Goal: Information Seeking & Learning: Learn about a topic

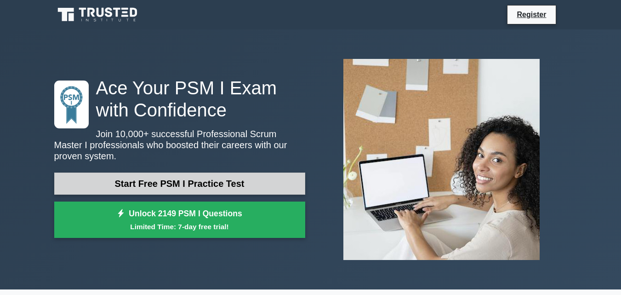
click at [209, 172] on link "Start Free PSM I Practice Test" at bounding box center [179, 183] width 251 height 22
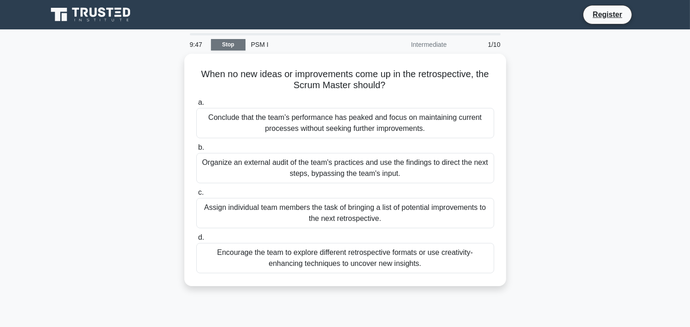
click at [233, 44] on link "Stop" at bounding box center [228, 44] width 34 height 11
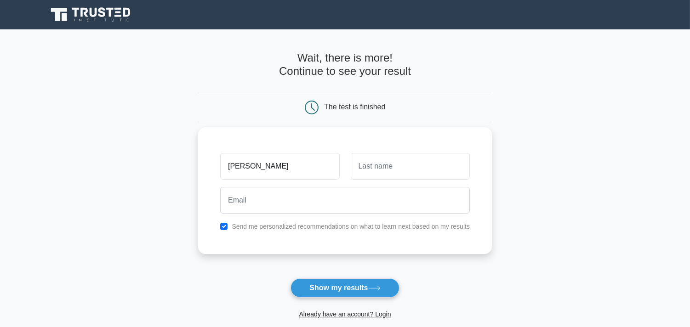
type input "istiyak"
click at [387, 185] on div at bounding box center [345, 200] width 261 height 34
click at [398, 162] on input "text" at bounding box center [410, 166] width 119 height 27
type input "islam"
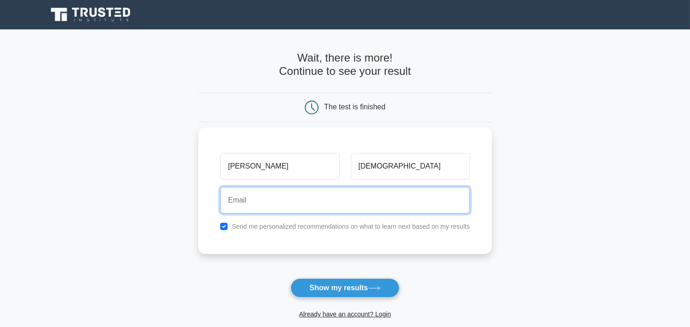
click at [385, 200] on input "email" at bounding box center [345, 200] width 250 height 27
type input "i"
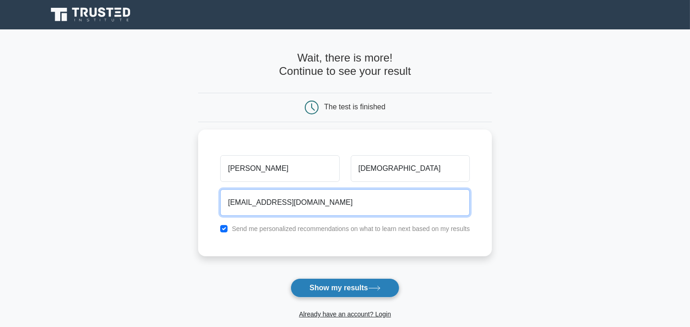
type input "istiyakextra@gmail.com"
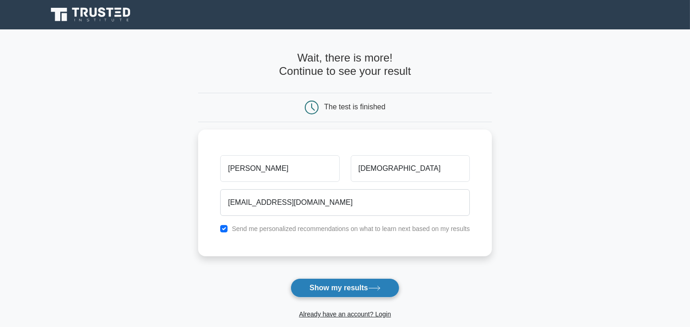
click at [310, 293] on button "Show my results" at bounding box center [344, 288] width 108 height 19
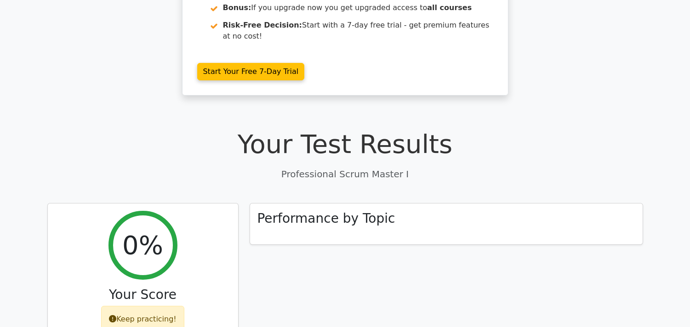
scroll to position [203, 0]
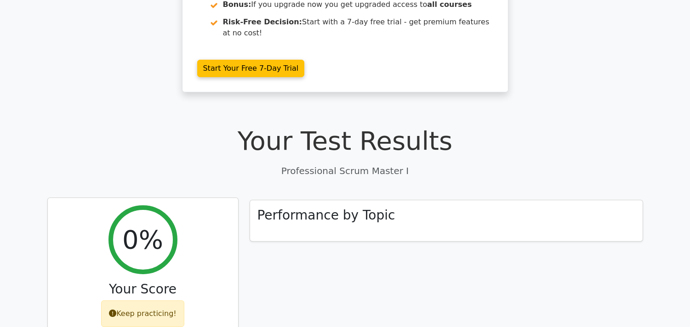
click at [149, 301] on div "Keep practicing!" at bounding box center [142, 314] width 83 height 27
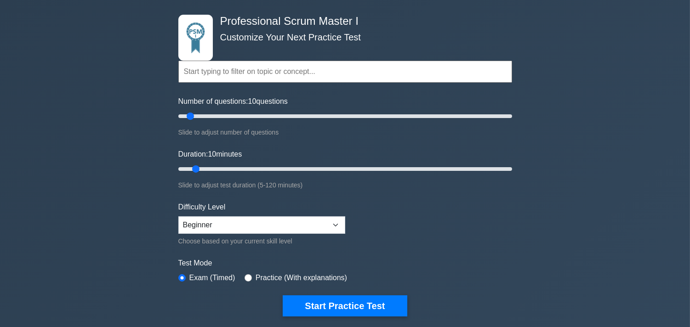
scroll to position [34, 0]
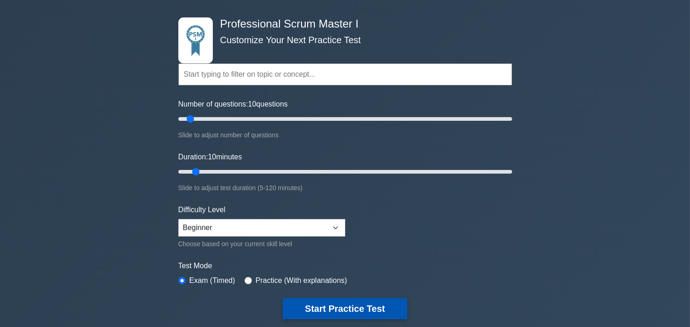
click at [334, 303] on button "Start Practice Test" at bounding box center [345, 308] width 124 height 21
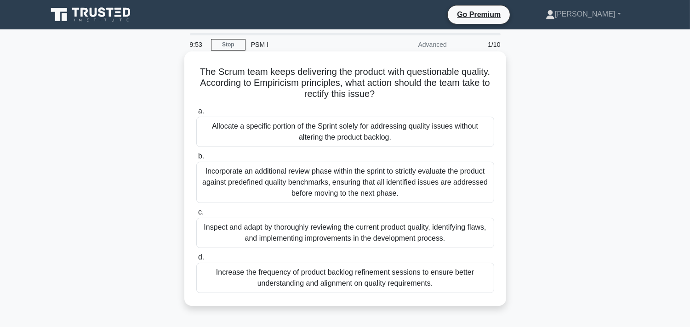
click at [417, 125] on div "Allocate a specific portion of the Sprint solely for addressing quality issues …" at bounding box center [345, 132] width 298 height 30
click at [196, 114] on input "a. Allocate a specific portion of the Sprint solely for addressing quality issu…" at bounding box center [196, 111] width 0 height 6
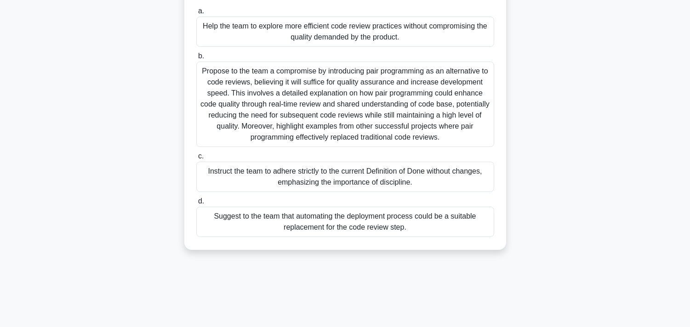
scroll to position [113, 0]
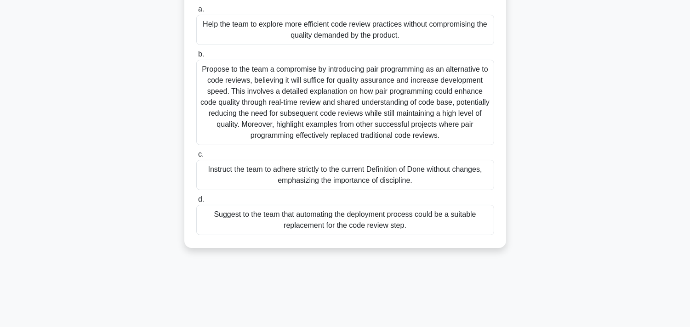
click at [333, 126] on div "Propose to the team a compromise by introducing pair programming as an alternat…" at bounding box center [345, 102] width 298 height 85
click at [196, 57] on input "b. Propose to the team a compromise by introducing pair programming as an alter…" at bounding box center [196, 54] width 0 height 6
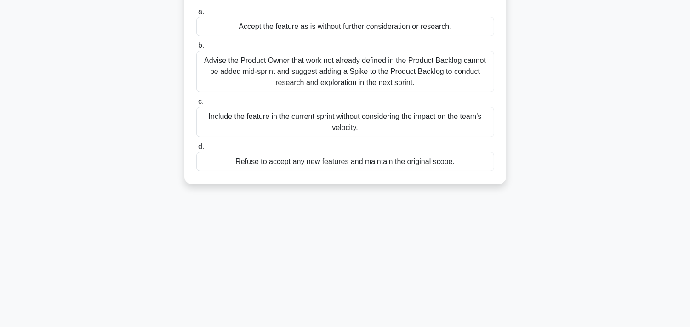
scroll to position [0, 0]
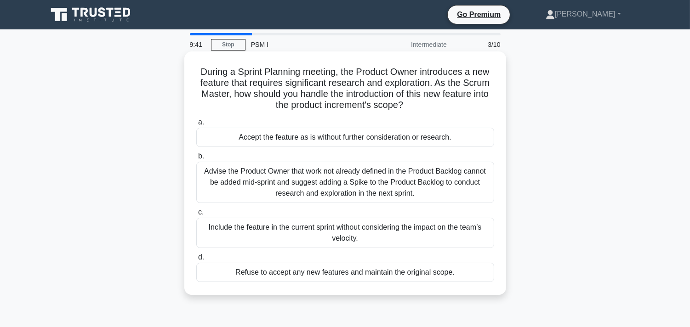
click at [329, 279] on div "Refuse to accept any new features and maintain the original scope." at bounding box center [345, 272] width 298 height 19
click at [196, 261] on input "d. Refuse to accept any new features and maintain the original scope." at bounding box center [196, 258] width 0 height 6
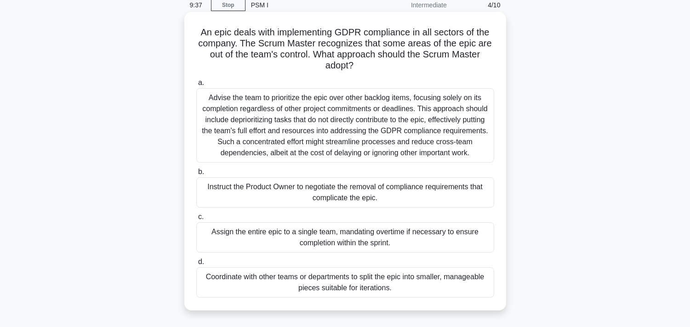
scroll to position [42, 0]
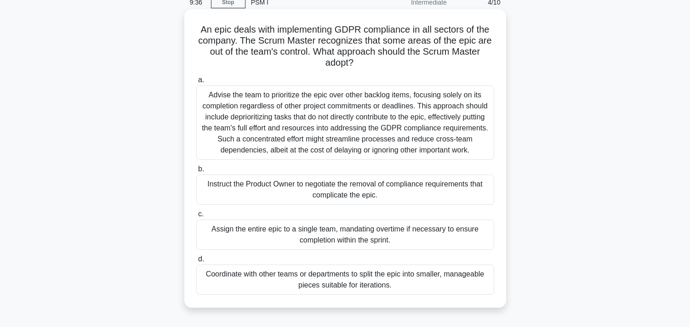
click at [340, 124] on div "Advise the team to prioritize the epic over other backlog items, focusing solel…" at bounding box center [345, 122] width 298 height 74
click at [196, 83] on input "a. Advise the team to prioritize the epic over other backlog items, focusing so…" at bounding box center [196, 80] width 0 height 6
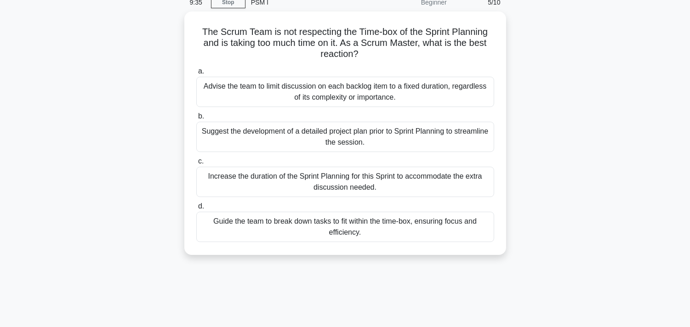
scroll to position [0, 0]
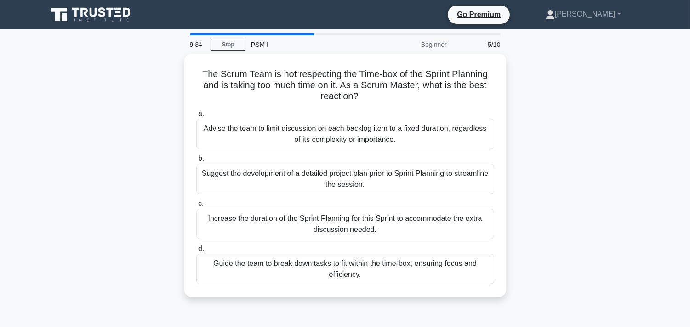
click at [340, 124] on div "Advise the team to limit discussion on each backlog item to a fixed duration, r…" at bounding box center [345, 134] width 298 height 30
click at [196, 117] on input "a. Advise the team to limit discussion on each backlog item to a fixed duration…" at bounding box center [196, 114] width 0 height 6
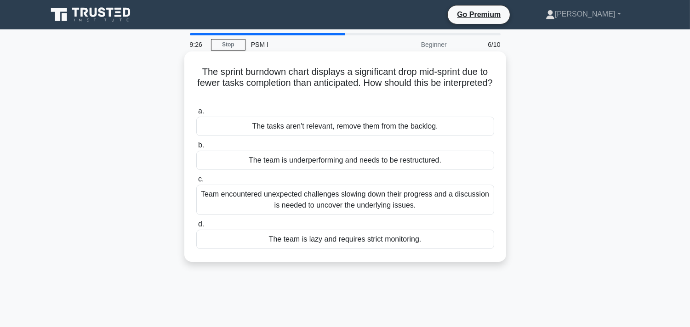
click at [351, 199] on div "Team encountered unexpected challenges slowing down their progress and a discus…" at bounding box center [345, 200] width 298 height 30
click at [196, 182] on input "c. Team encountered unexpected challenges slowing down their progress and a dis…" at bounding box center [196, 179] width 0 height 6
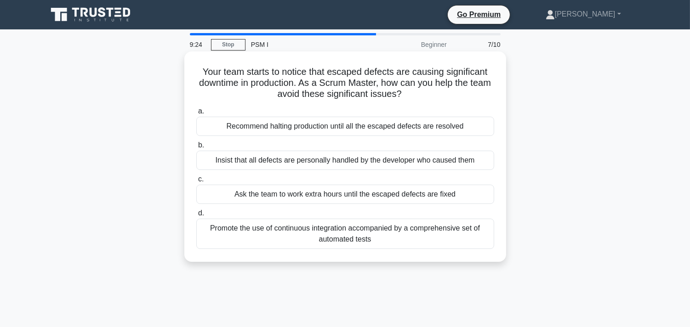
click at [357, 192] on div "Ask the team to work extra hours until the escaped defects are fixed" at bounding box center [345, 194] width 298 height 19
click at [196, 182] on input "c. Ask the team to work extra hours until the escaped defects are fixed" at bounding box center [196, 179] width 0 height 6
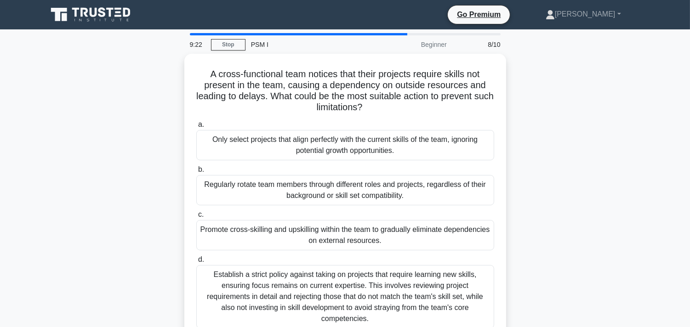
click at [357, 192] on div "Regularly rotate team members through different roles and projects, regardless …" at bounding box center [345, 190] width 298 height 30
click at [196, 173] on input "b. Regularly rotate team members through different roles and projects, regardle…" at bounding box center [196, 170] width 0 height 6
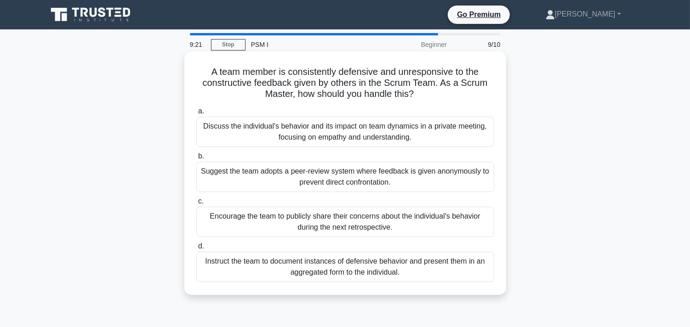
click at [356, 171] on div "Suggest the team adopts a peer-review system where feedback is given anonymousl…" at bounding box center [345, 177] width 298 height 30
click at [196, 159] on input "b. Suggest the team adopts a peer-review system where feedback is given anonymo…" at bounding box center [196, 157] width 0 height 6
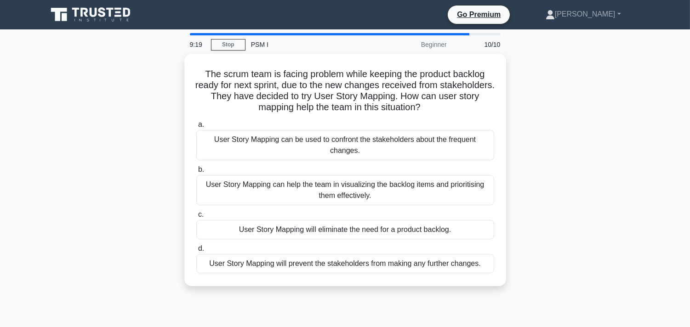
click at [356, 175] on div "User Story Mapping can help the team in visualizing the backlog items and prior…" at bounding box center [345, 190] width 298 height 30
click at [196, 171] on input "b. User Story Mapping can help the team in visualizing the backlog items and pr…" at bounding box center [196, 170] width 0 height 6
